Goal: Task Accomplishment & Management: Manage account settings

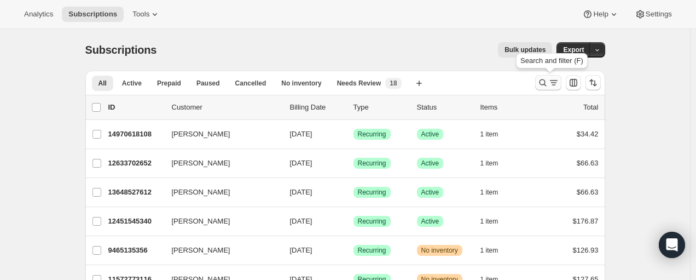
click at [551, 83] on icon "Search and filter results" at bounding box center [553, 82] width 11 height 11
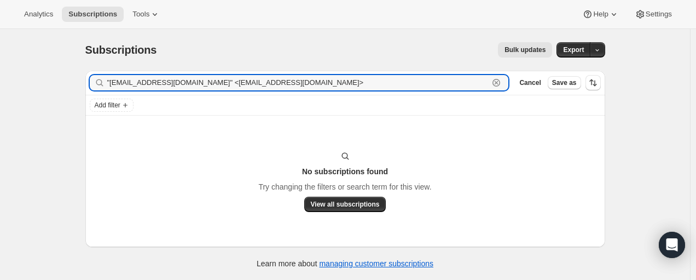
drag, startPoint x: 215, startPoint y: 83, endPoint x: 73, endPoint y: 84, distance: 141.7
click at [73, 84] on div "Subscriptions. This page is ready Subscriptions Bulk updates More actions Bulk …" at bounding box center [345, 169] width 690 height 280
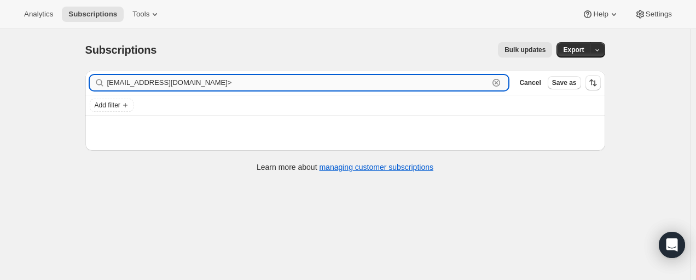
click at [247, 77] on input "[EMAIL_ADDRESS][DOMAIN_NAME]>" at bounding box center [298, 82] width 382 height 15
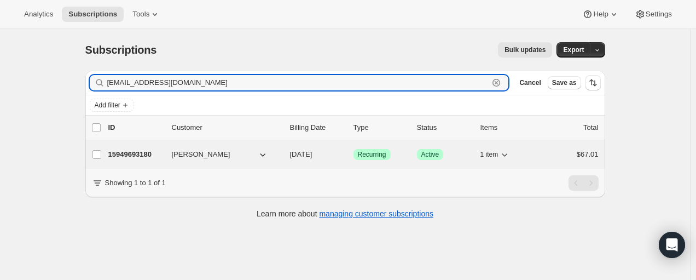
type input "[EMAIL_ADDRESS][DOMAIN_NAME]"
click at [145, 155] on p "15949693180" at bounding box center [135, 154] width 55 height 11
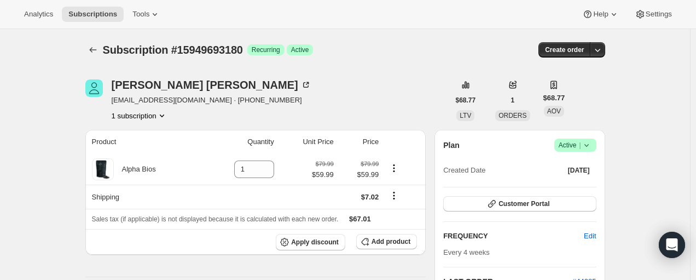
click at [580, 149] on span "|" at bounding box center [580, 145] width 2 height 9
click at [572, 192] on button "Cancel subscription" at bounding box center [578, 185] width 68 height 18
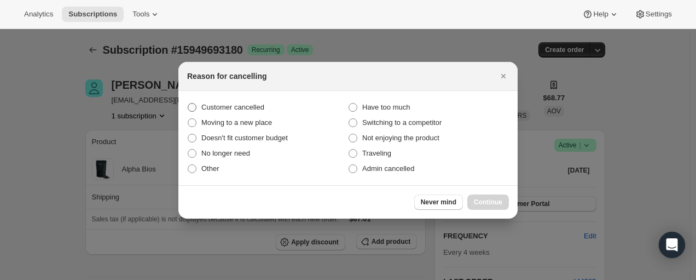
click at [258, 110] on span "Customer cancelled" at bounding box center [232, 107] width 63 height 8
click at [188, 103] on input "Customer cancelled" at bounding box center [188, 103] width 1 height 1
radio input "true"
click at [498, 197] on button "Continue" at bounding box center [488, 201] width 42 height 15
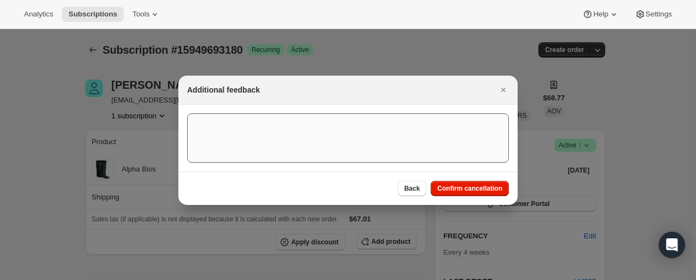
drag, startPoint x: 480, startPoint y: 191, endPoint x: 499, endPoint y: 191, distance: 18.6
click at [480, 192] on span "Confirm cancellation" at bounding box center [469, 188] width 65 height 9
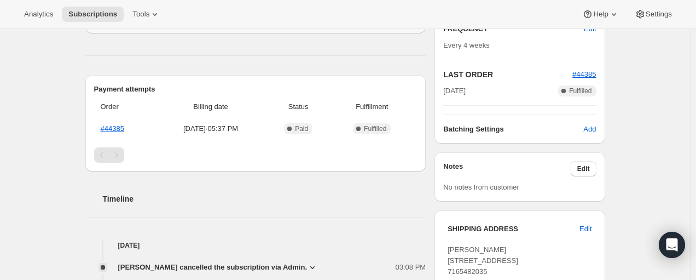
scroll to position [273, 0]
